Goal: Task Accomplishment & Management: Manage account settings

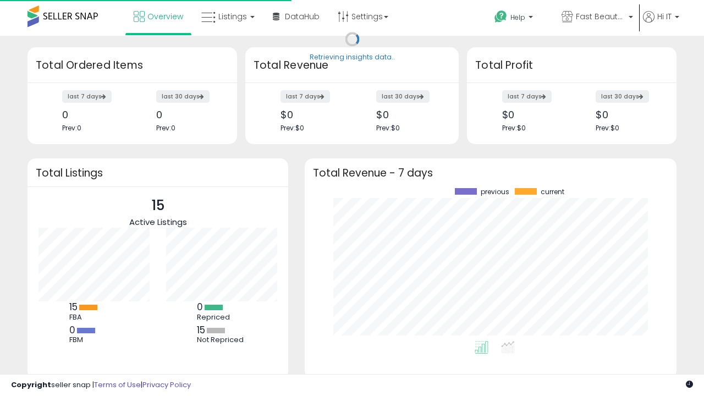
scroll to position [153, 350]
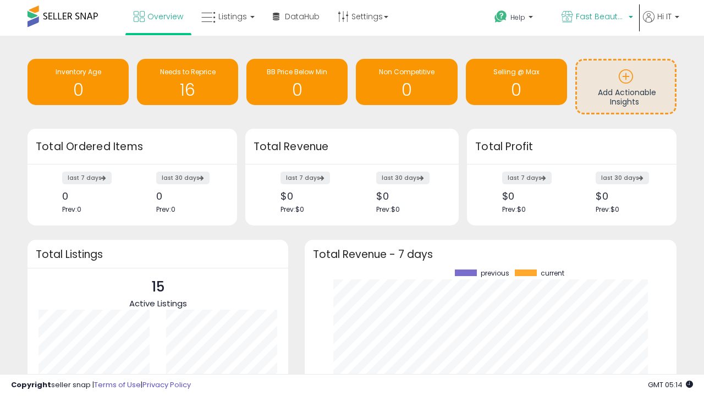
click at [596, 18] on span "Fast Beauty ([GEOGRAPHIC_DATA])" at bounding box center [600, 16] width 49 height 11
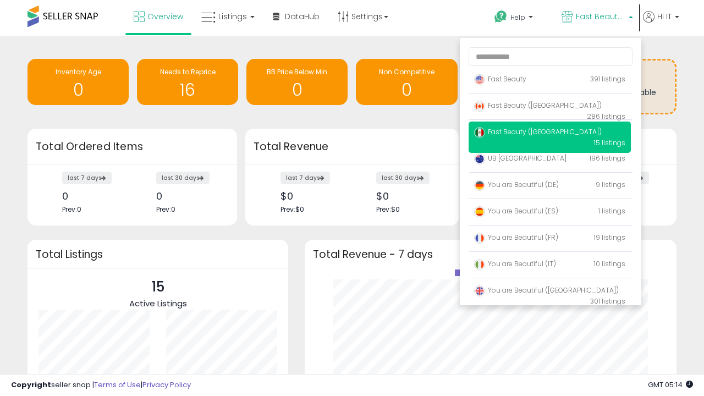
click at [549, 292] on span "You are Beautiful ([GEOGRAPHIC_DATA])" at bounding box center [546, 289] width 145 height 9
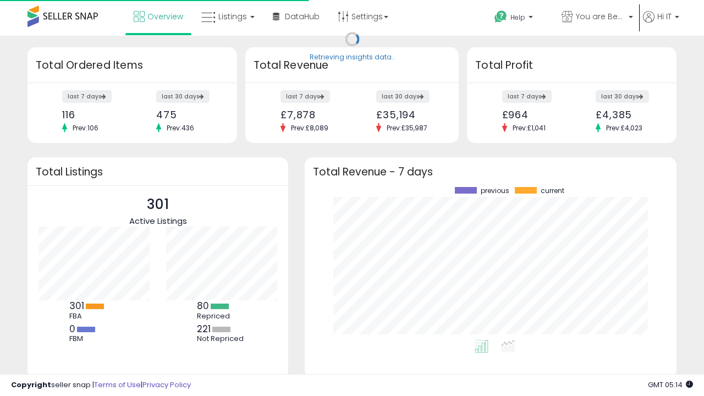
scroll to position [153, 350]
click at [227, 16] on span "Listings" at bounding box center [232, 16] width 29 height 11
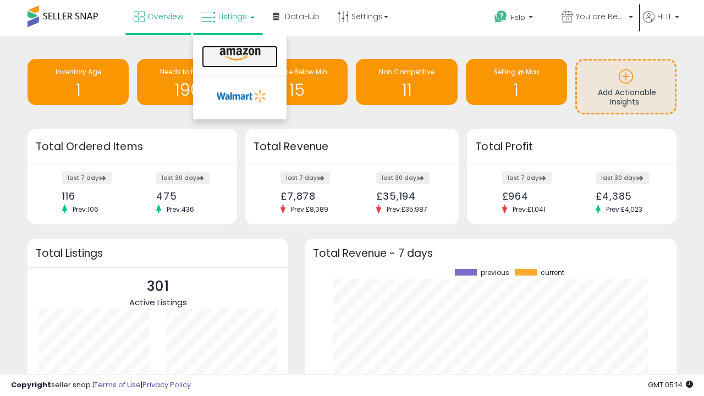
click at [239, 54] on icon at bounding box center [240, 54] width 48 height 14
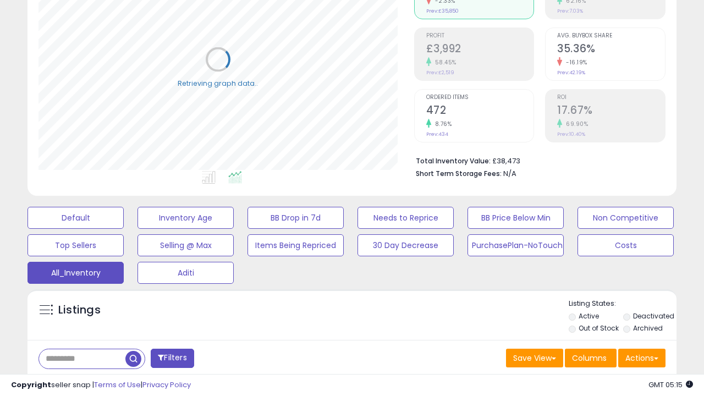
scroll to position [328, 0]
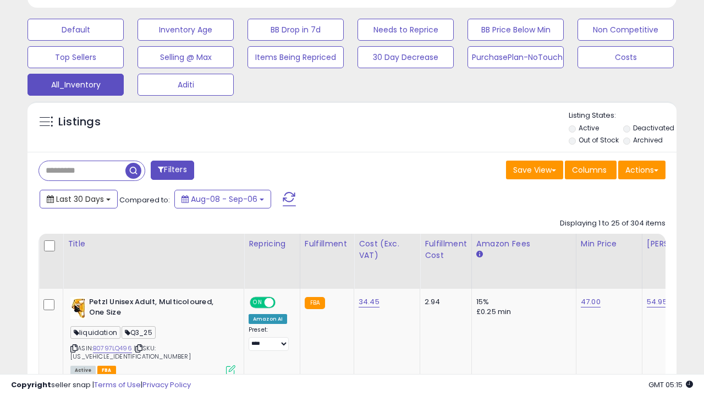
click at [78, 198] on span "Last 30 Days" at bounding box center [80, 199] width 48 height 11
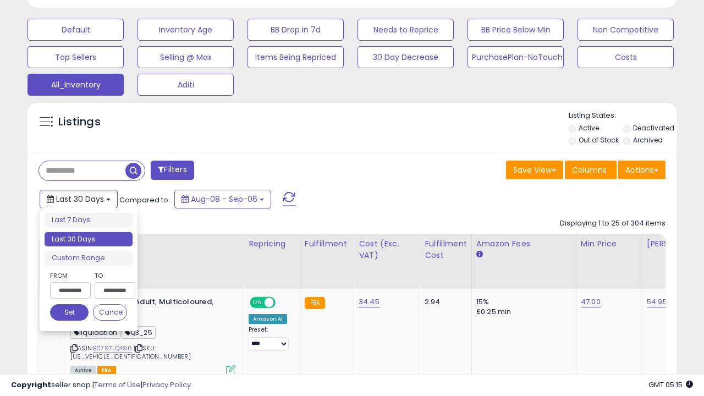
scroll to position [225, 375]
click at [89, 239] on li "Last 30 Days" at bounding box center [89, 239] width 88 height 15
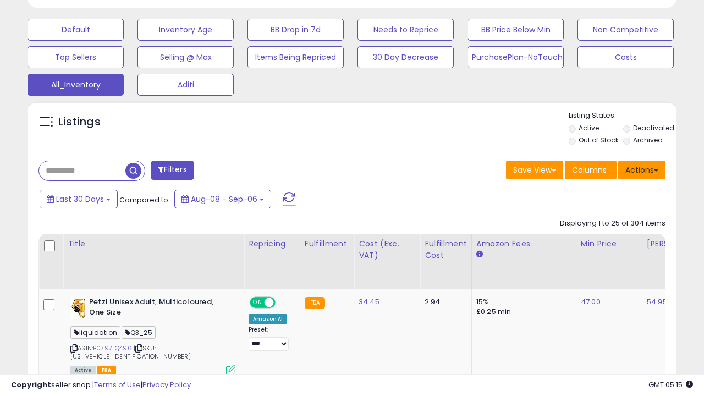
click at [642, 169] on button "Actions" at bounding box center [641, 170] width 47 height 19
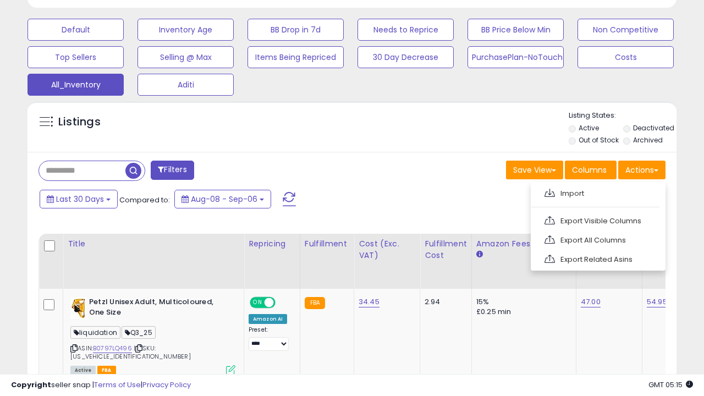
click at [596, 239] on link "Export All Columns" at bounding box center [597, 239] width 120 height 17
